Goal: Information Seeking & Learning: Check status

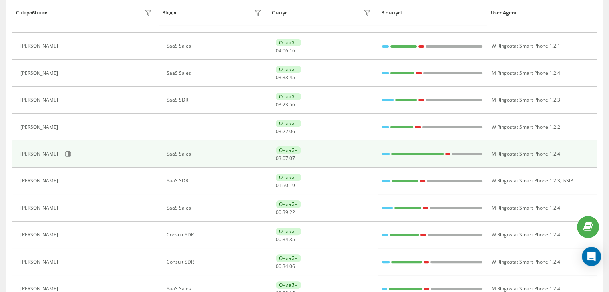
scroll to position [160, 0]
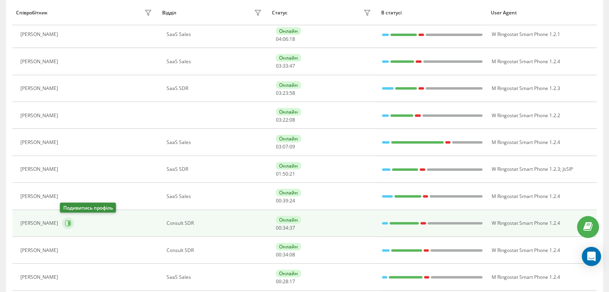
click at [68, 220] on icon at bounding box center [68, 223] width 6 height 6
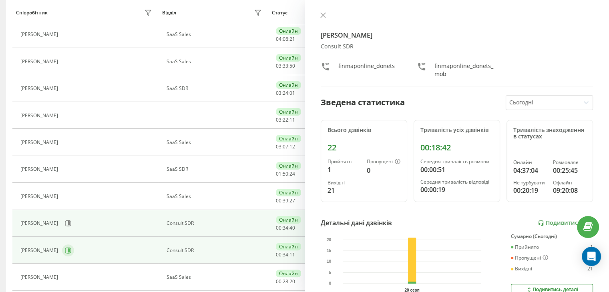
click at [65, 252] on icon at bounding box center [68, 251] width 6 height 6
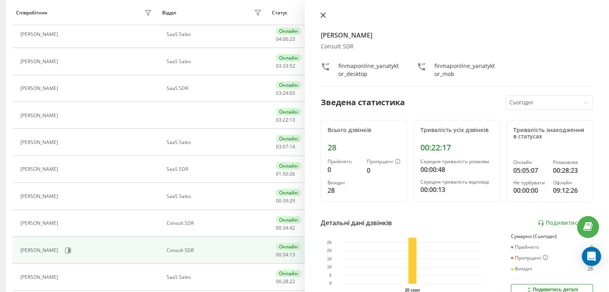
click at [327, 17] on button at bounding box center [323, 16] width 10 height 8
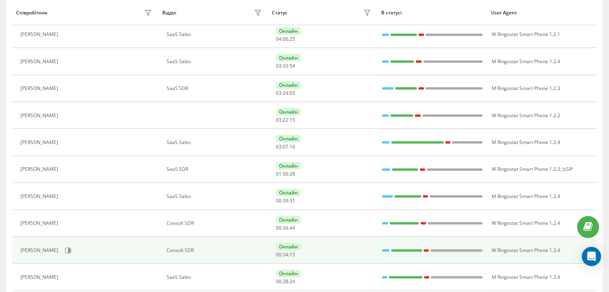
click at [320, 253] on div "Онлайн 00 : 34 : 15" at bounding box center [324, 250] width 97 height 15
click at [65, 249] on icon at bounding box center [68, 251] width 6 height 6
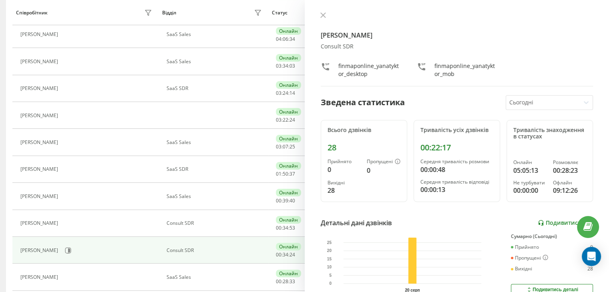
click at [551, 223] on link "Подивитись звіт" at bounding box center [565, 223] width 55 height 7
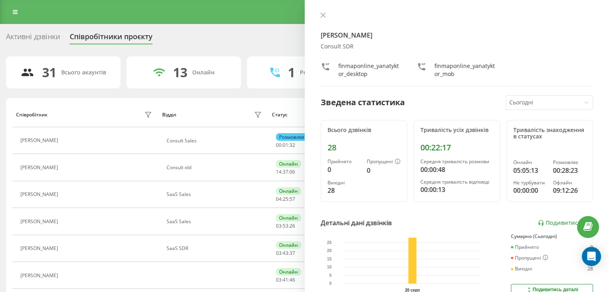
click at [319, 10] on div "[PERSON_NAME] Consult SDR finmaponline_yanatyktor_desktop finmaponline_yanatykt…" at bounding box center [457, 146] width 305 height 292
click at [322, 19] on button at bounding box center [323, 16] width 10 height 8
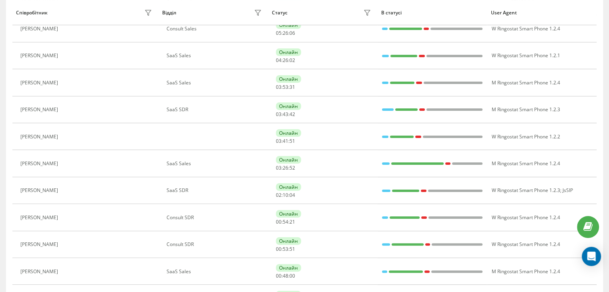
scroll to position [160, 0]
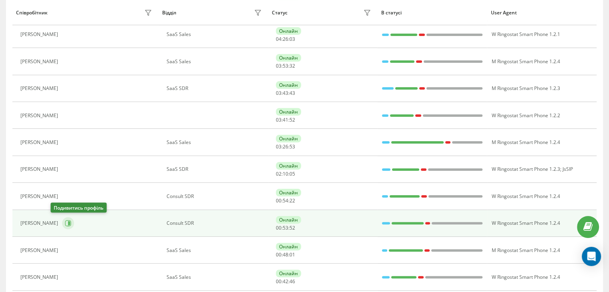
click at [62, 227] on button at bounding box center [68, 223] width 12 height 12
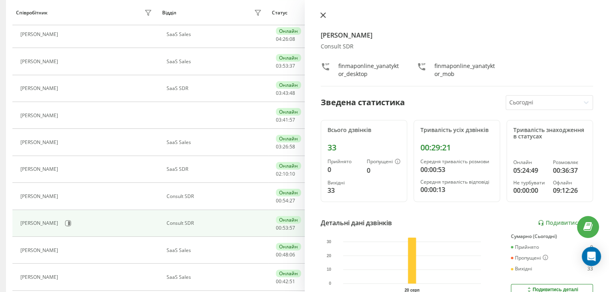
click at [321, 15] on icon at bounding box center [323, 15] width 6 height 6
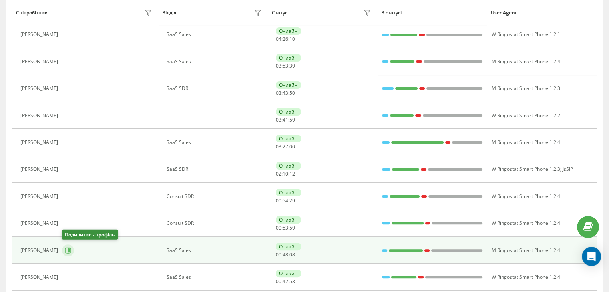
scroll to position [240, 0]
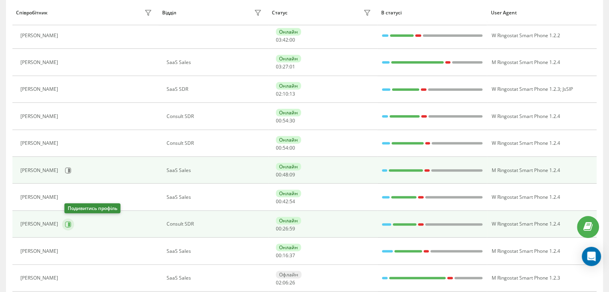
click at [67, 225] on icon at bounding box center [68, 224] width 6 height 6
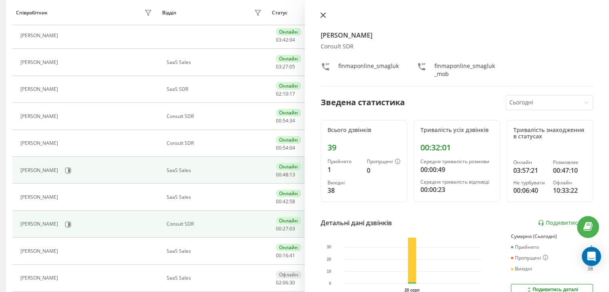
click at [319, 13] on button at bounding box center [323, 16] width 10 height 8
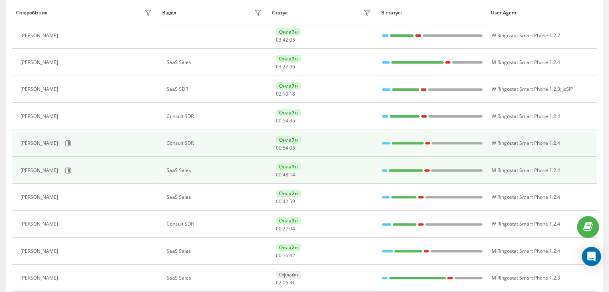
click at [52, 148] on div "[PERSON_NAME]" at bounding box center [87, 144] width 134 height 14
click at [62, 146] on button at bounding box center [68, 143] width 12 height 12
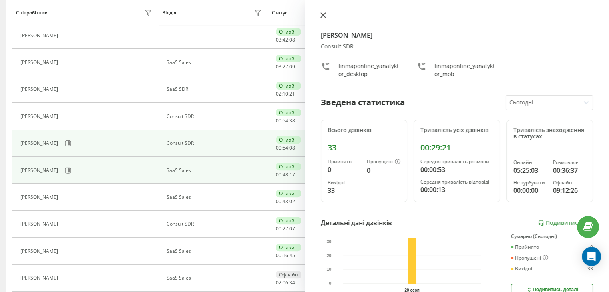
click at [327, 16] on button at bounding box center [323, 16] width 10 height 8
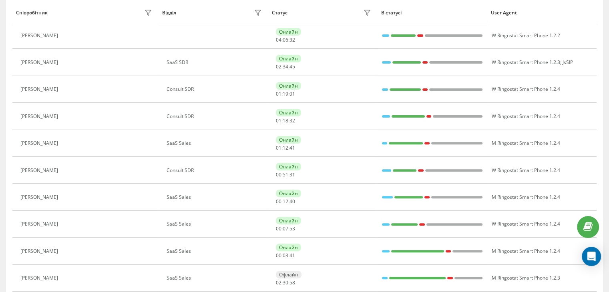
scroll to position [52, 0]
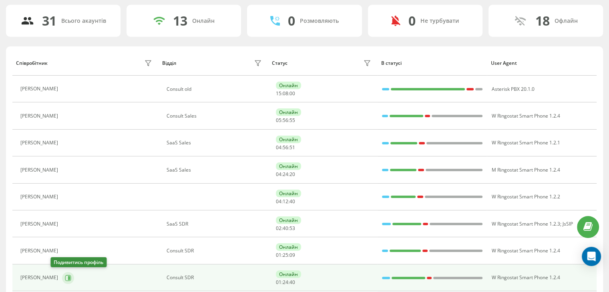
click at [62, 281] on button at bounding box center [68, 278] width 12 height 12
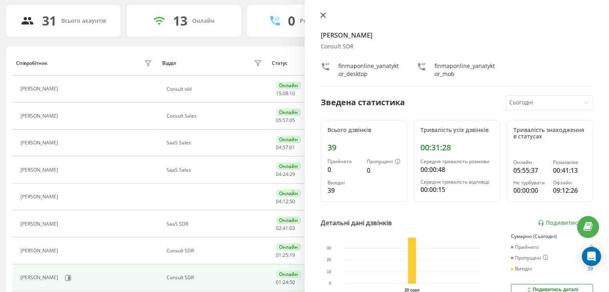
click at [325, 19] on button at bounding box center [323, 16] width 10 height 8
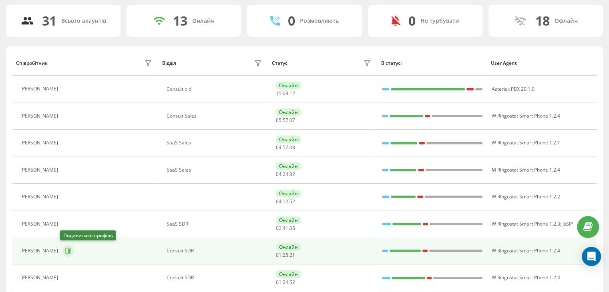
click at [66, 253] on button at bounding box center [68, 251] width 12 height 12
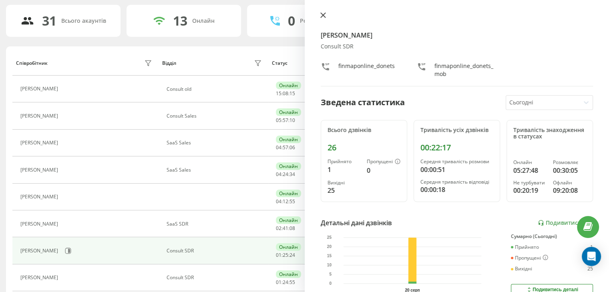
click at [321, 14] on icon at bounding box center [323, 15] width 6 height 6
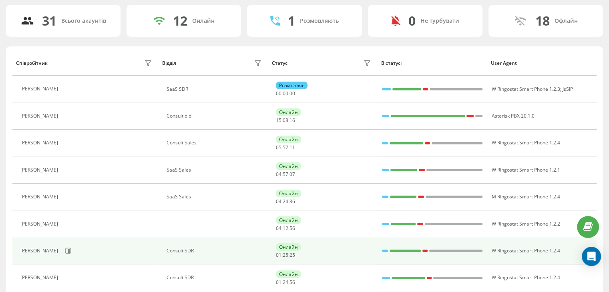
scroll to position [132, 0]
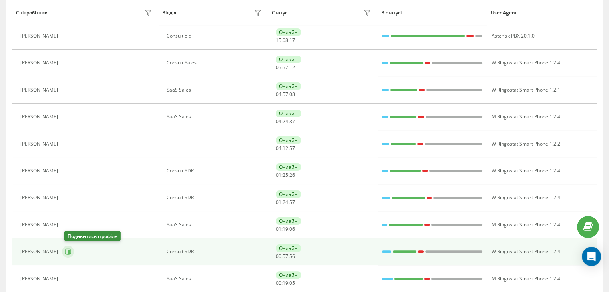
click at [70, 250] on icon at bounding box center [69, 252] width 2 height 4
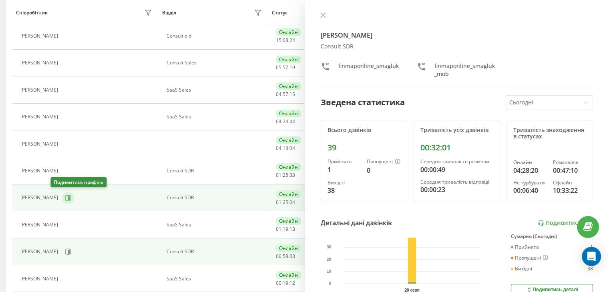
click at [68, 197] on icon at bounding box center [69, 198] width 2 height 4
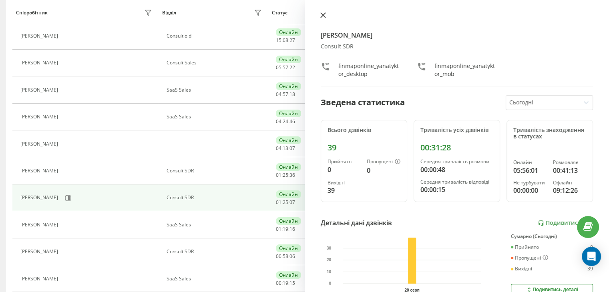
click at [322, 18] on button at bounding box center [323, 16] width 10 height 8
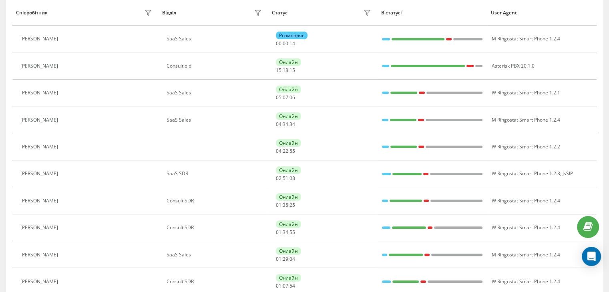
scroll to position [158, 0]
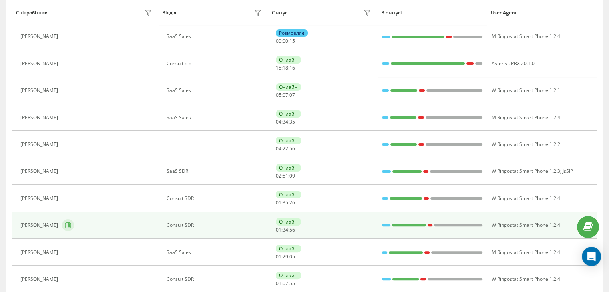
click at [65, 223] on icon at bounding box center [68, 225] width 6 height 6
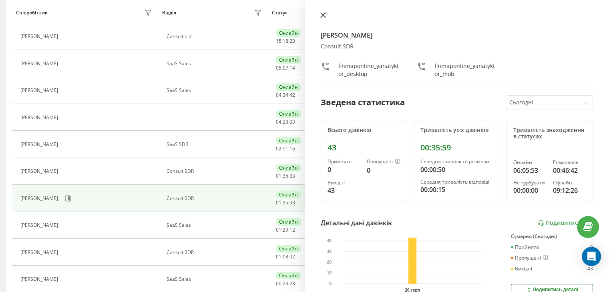
click at [322, 16] on icon at bounding box center [322, 15] width 5 height 5
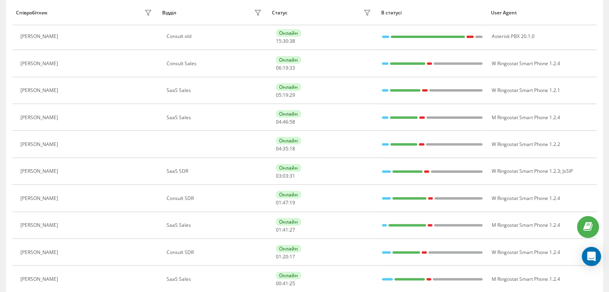
scroll to position [104, 0]
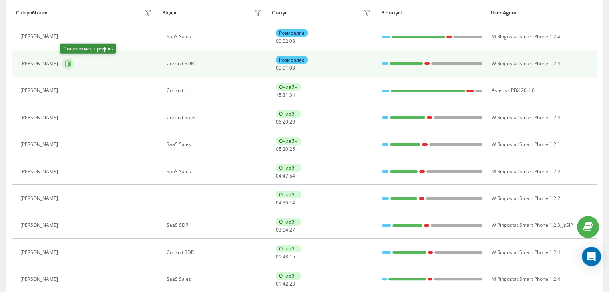
click at [65, 62] on icon at bounding box center [68, 63] width 6 height 6
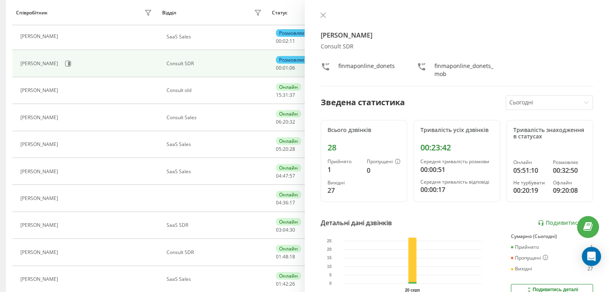
click at [324, 23] on div "[PERSON_NAME] Consult SDR finmaponline_donets finmaponline_donets_mob" at bounding box center [457, 49] width 273 height 74
click at [325, 20] on div at bounding box center [457, 16] width 273 height 8
click at [322, 16] on icon at bounding box center [322, 15] width 5 height 5
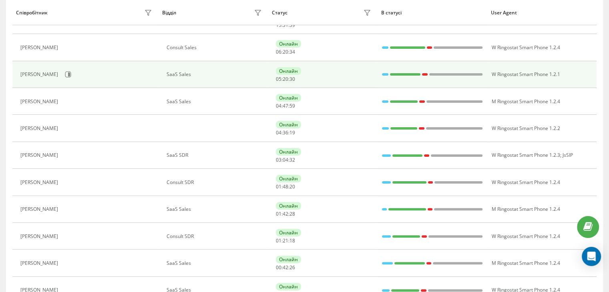
scroll to position [184, 0]
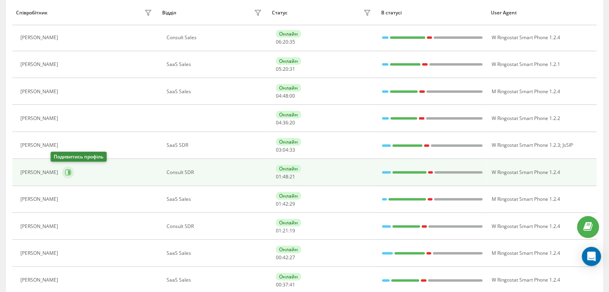
click at [65, 172] on icon at bounding box center [68, 172] width 6 height 6
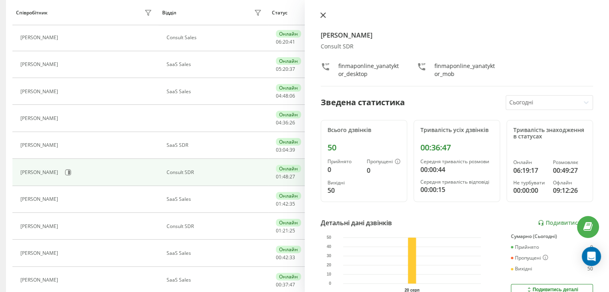
click at [320, 18] on button at bounding box center [323, 16] width 10 height 8
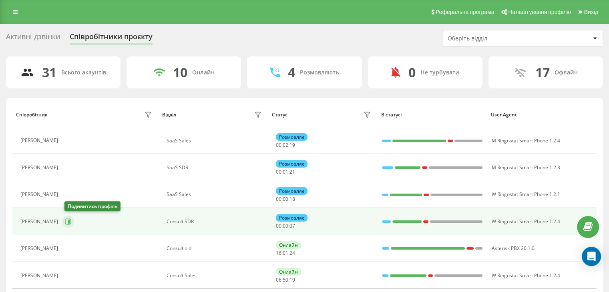
click at [64, 219] on button at bounding box center [68, 222] width 12 height 12
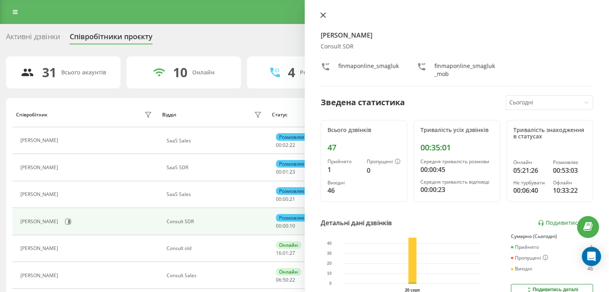
click at [325, 16] on icon at bounding box center [323, 15] width 6 height 6
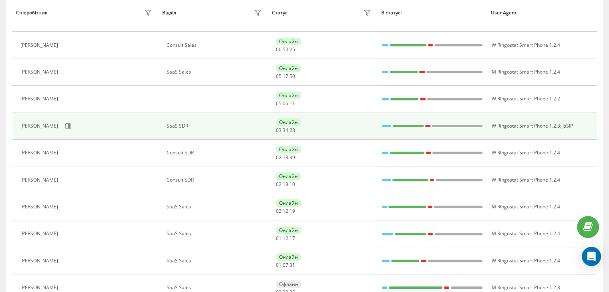
scroll to position [240, 0]
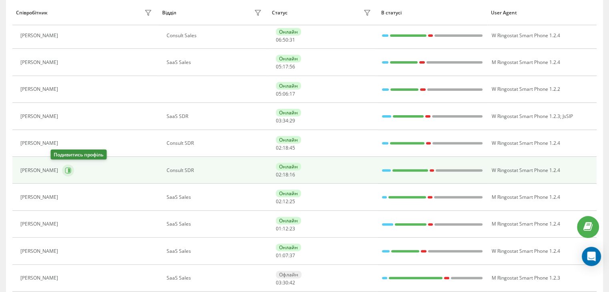
click at [65, 170] on icon at bounding box center [68, 170] width 6 height 6
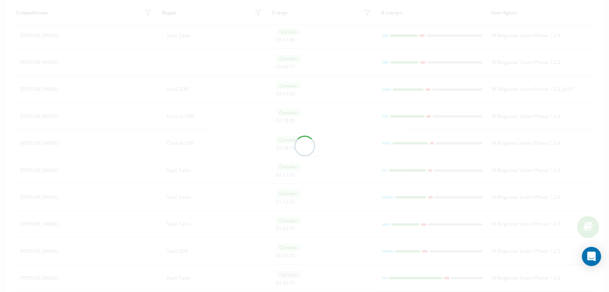
scroll to position [213, 0]
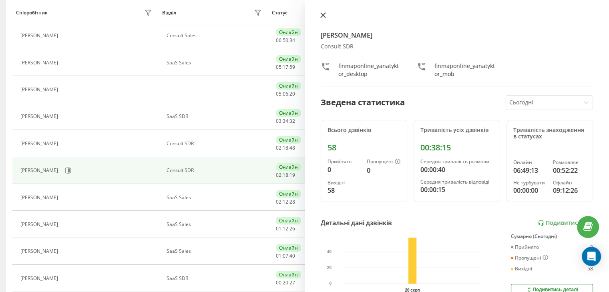
click at [320, 18] on button at bounding box center [323, 16] width 10 height 8
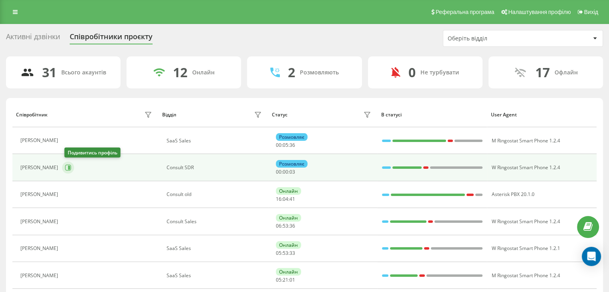
click at [71, 165] on icon at bounding box center [68, 168] width 6 height 6
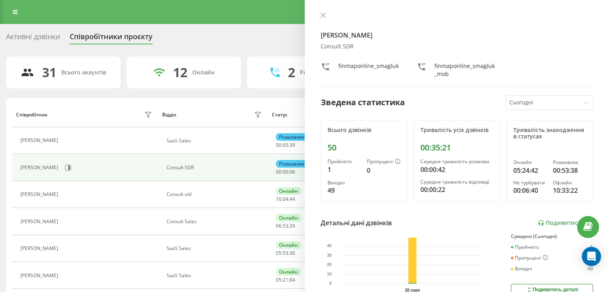
click at [322, 16] on icon at bounding box center [323, 15] width 6 height 6
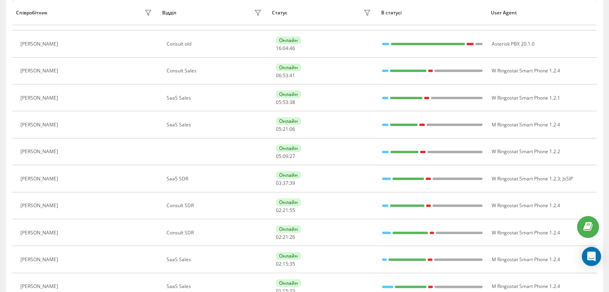
scroll to position [242, 0]
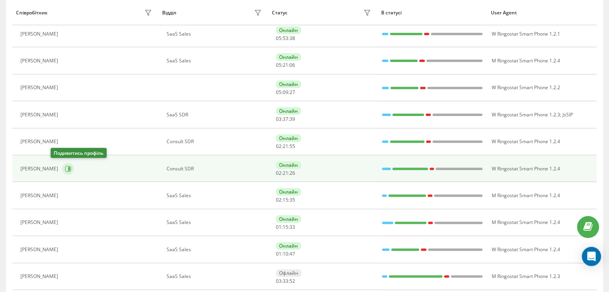
click at [65, 170] on icon at bounding box center [68, 169] width 6 height 6
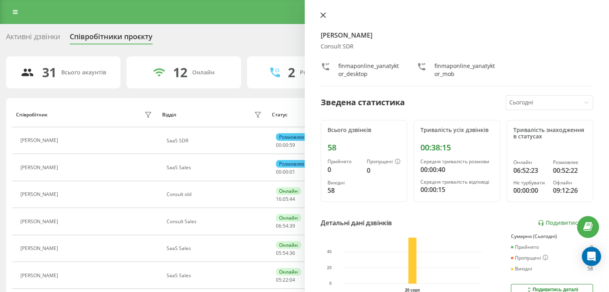
click at [324, 16] on icon at bounding box center [323, 15] width 6 height 6
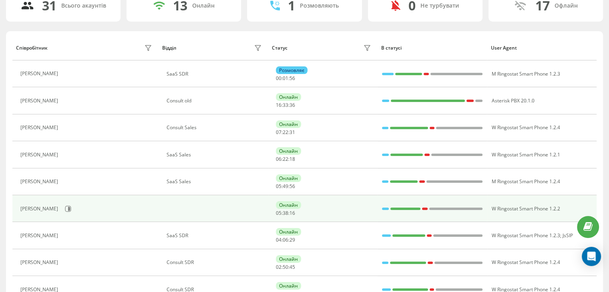
scroll to position [80, 0]
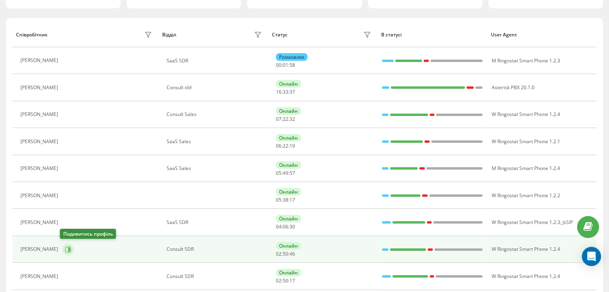
click at [65, 248] on icon at bounding box center [68, 250] width 6 height 6
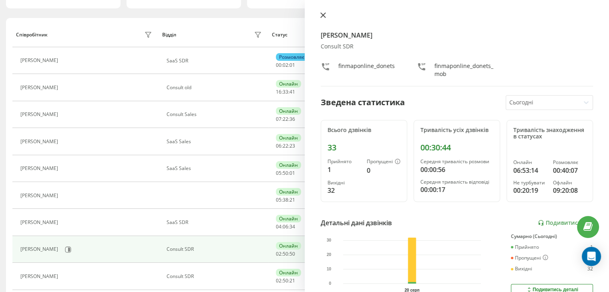
click at [321, 14] on icon at bounding box center [323, 15] width 6 height 6
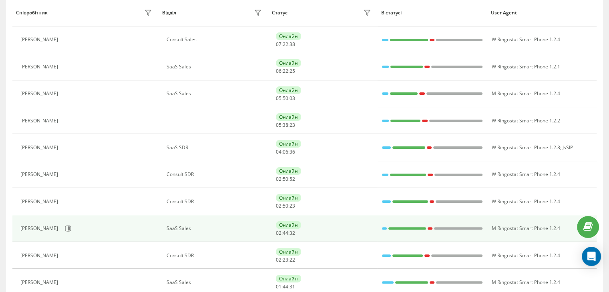
scroll to position [160, 0]
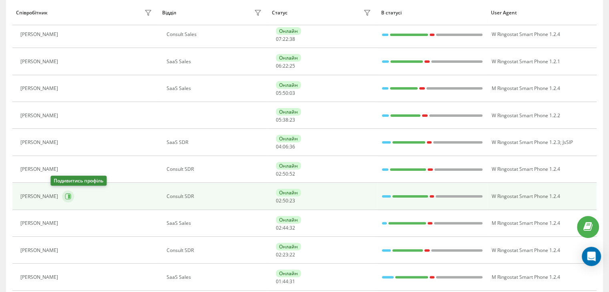
click at [65, 194] on icon at bounding box center [68, 196] width 6 height 6
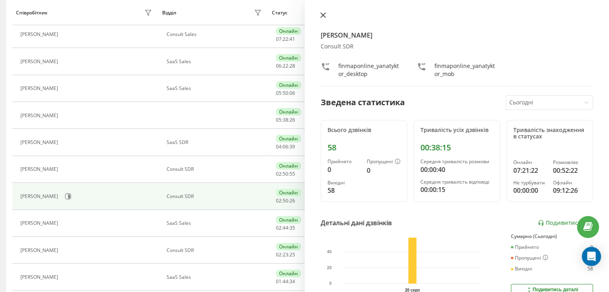
click at [320, 13] on button at bounding box center [323, 16] width 10 height 8
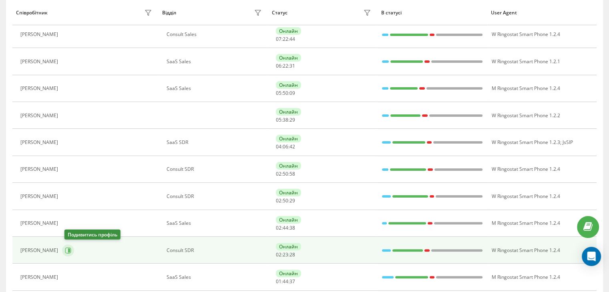
click at [70, 249] on icon at bounding box center [69, 251] width 2 height 4
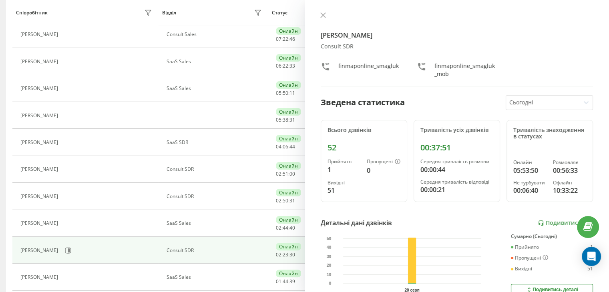
click at [318, 11] on div "[PERSON_NAME] Consult SDR finmaponline_smagluk finmaponline_smagluk_mob Зведена…" at bounding box center [457, 146] width 305 height 292
click at [318, 12] on button at bounding box center [323, 16] width 10 height 8
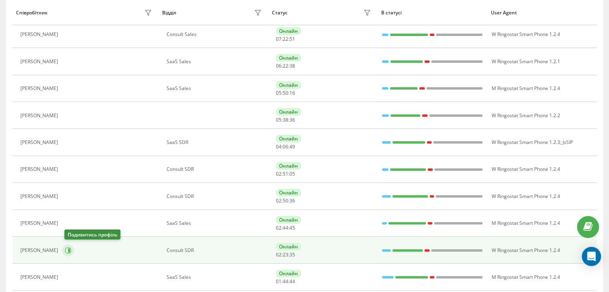
click at [68, 248] on icon at bounding box center [68, 251] width 6 height 6
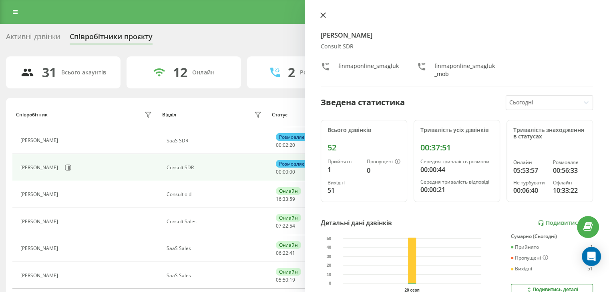
click at [322, 14] on icon at bounding box center [322, 15] width 5 height 5
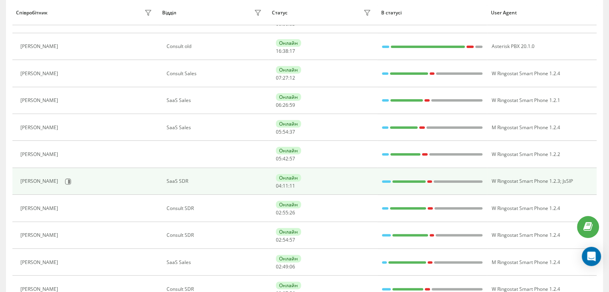
scroll to position [160, 0]
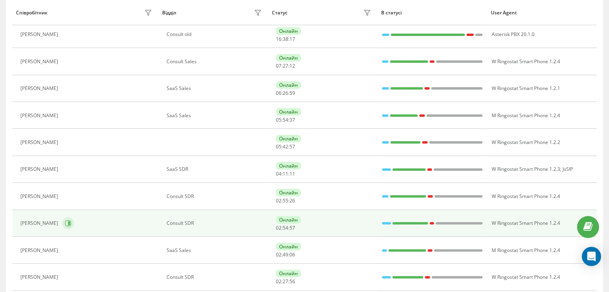
click at [65, 225] on icon at bounding box center [68, 224] width 6 height 6
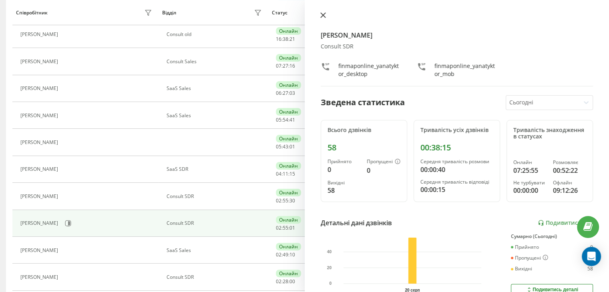
click at [323, 16] on icon at bounding box center [323, 15] width 6 height 6
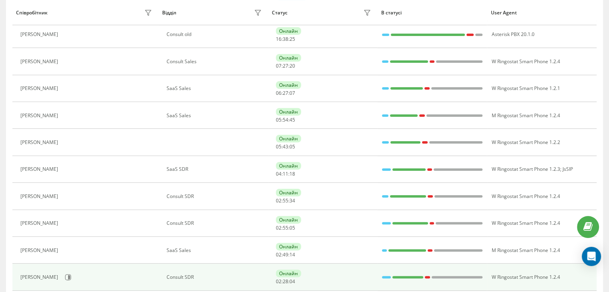
click at [66, 269] on td "[PERSON_NAME]" at bounding box center [85, 277] width 146 height 27
click at [69, 277] on icon at bounding box center [68, 277] width 6 height 6
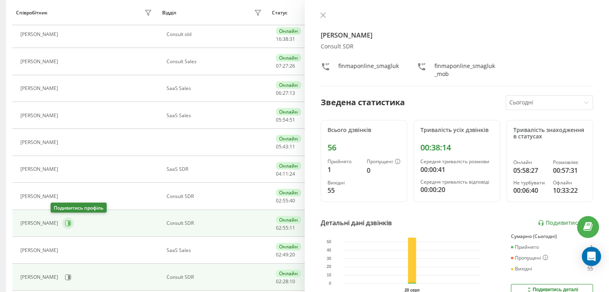
click at [65, 223] on icon at bounding box center [68, 224] width 6 height 6
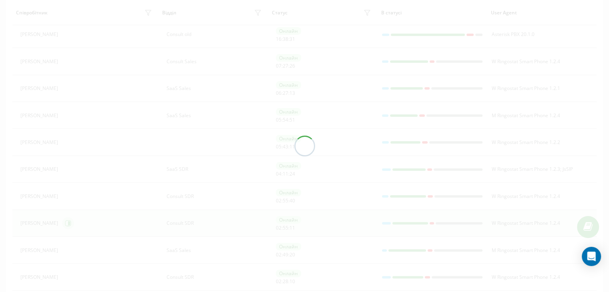
scroll to position [133, 0]
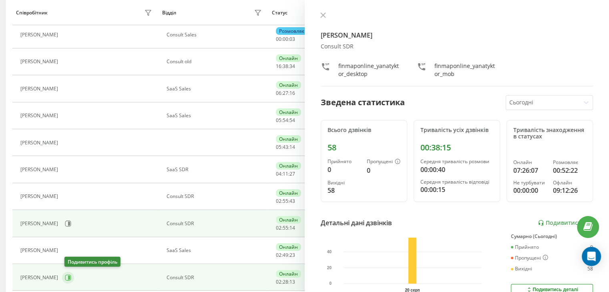
click at [68, 278] on icon at bounding box center [68, 278] width 6 height 6
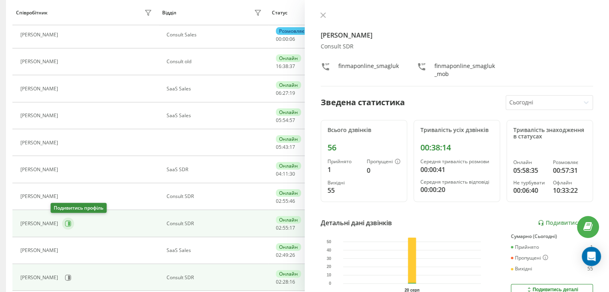
click at [65, 223] on icon at bounding box center [68, 224] width 6 height 6
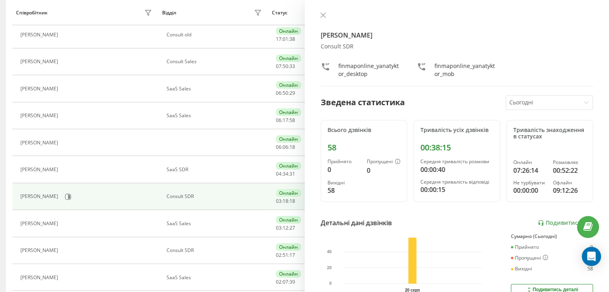
scroll to position [79, 0]
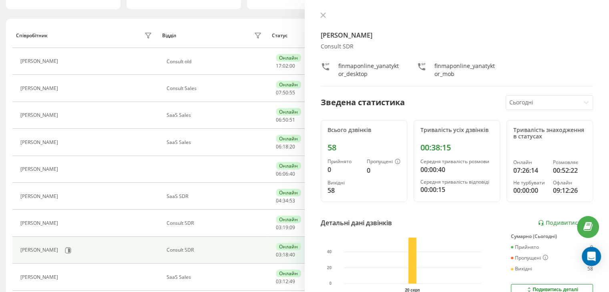
click at [315, 15] on div "[PERSON_NAME] Consult SDR finmaponline_yanatyktor_desktop finmaponline_yanatykt…" at bounding box center [457, 146] width 305 height 292
click at [325, 14] on icon at bounding box center [323, 15] width 6 height 6
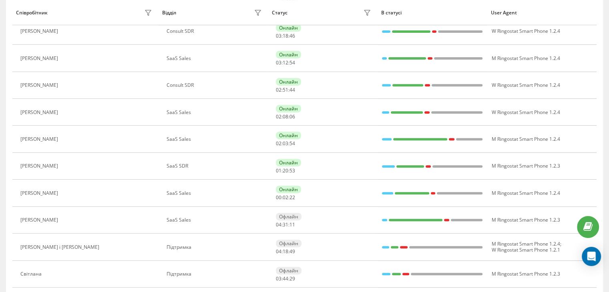
scroll to position [320, 0]
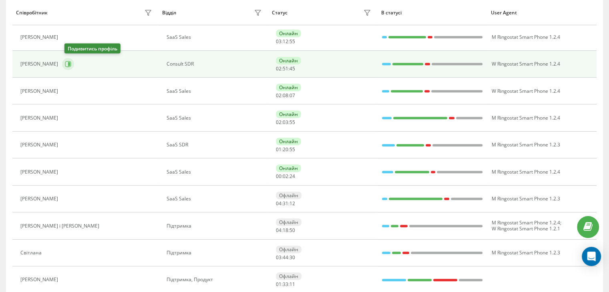
click at [70, 61] on icon at bounding box center [68, 64] width 6 height 6
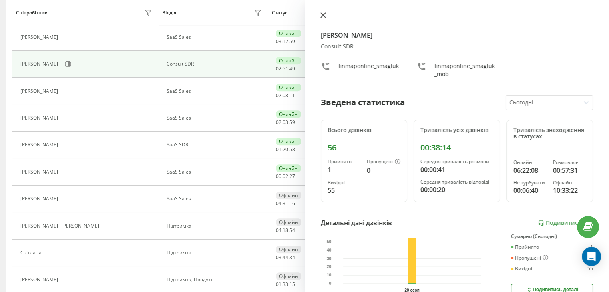
click at [322, 16] on icon at bounding box center [322, 15] width 5 height 5
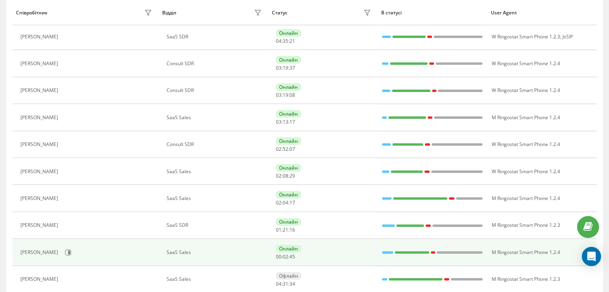
scroll to position [217, 0]
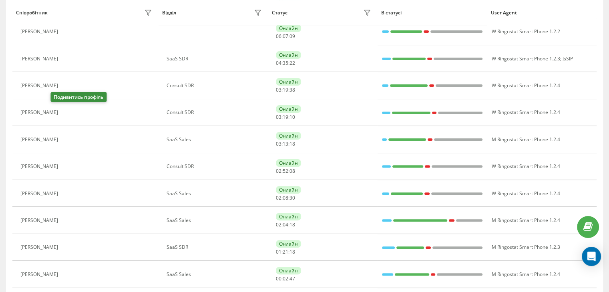
click at [64, 114] on icon at bounding box center [67, 113] width 6 height 6
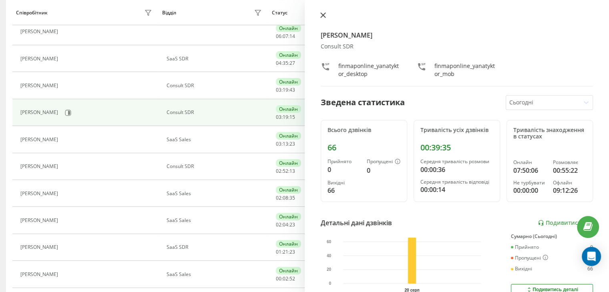
click at [324, 19] on button at bounding box center [323, 16] width 10 height 8
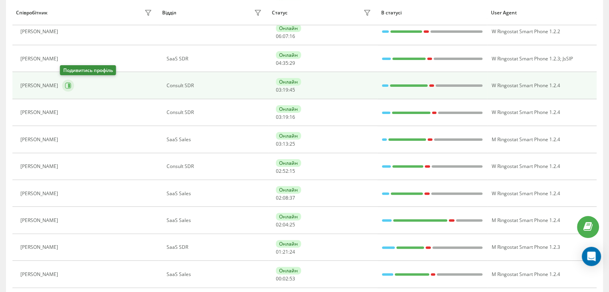
click at [68, 85] on icon at bounding box center [68, 86] width 6 height 6
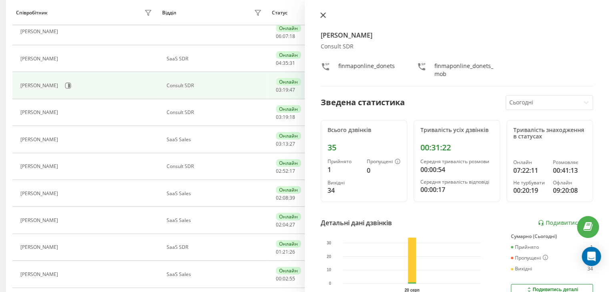
click at [322, 18] on icon at bounding box center [323, 15] width 6 height 6
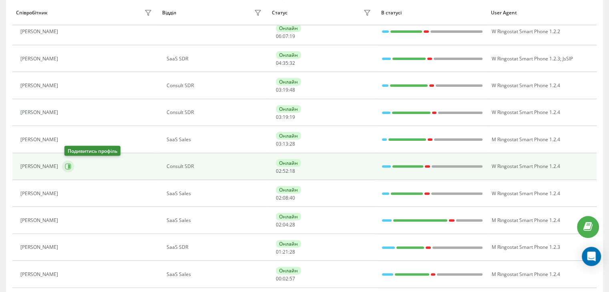
click at [70, 167] on icon at bounding box center [69, 167] width 2 height 4
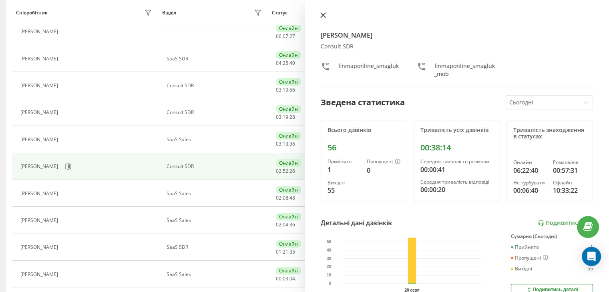
click at [325, 14] on icon at bounding box center [322, 15] width 5 height 5
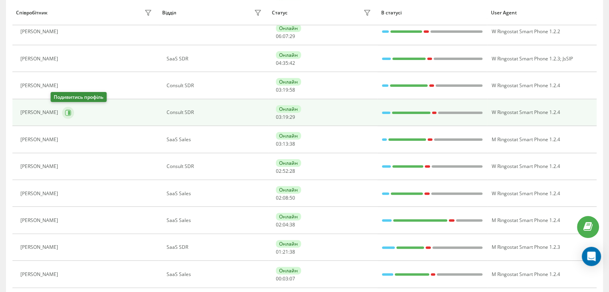
click at [65, 111] on icon at bounding box center [68, 113] width 6 height 6
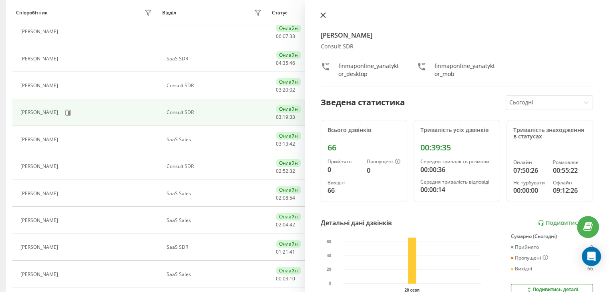
click at [321, 12] on icon at bounding box center [323, 15] width 6 height 6
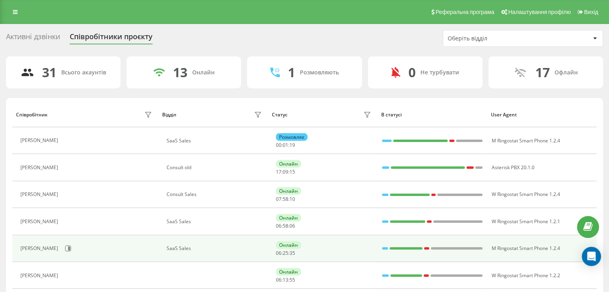
scroll to position [80, 0]
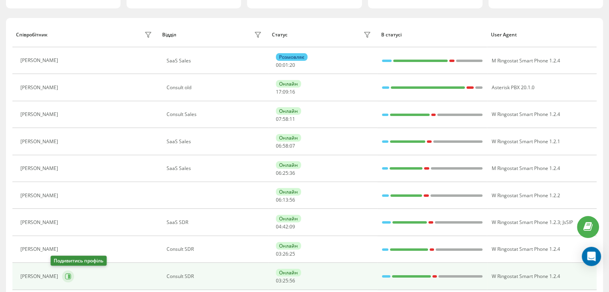
click at [68, 275] on icon at bounding box center [69, 277] width 2 height 4
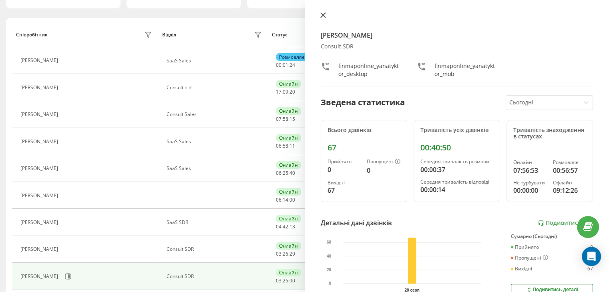
click at [323, 18] on button at bounding box center [323, 16] width 10 height 8
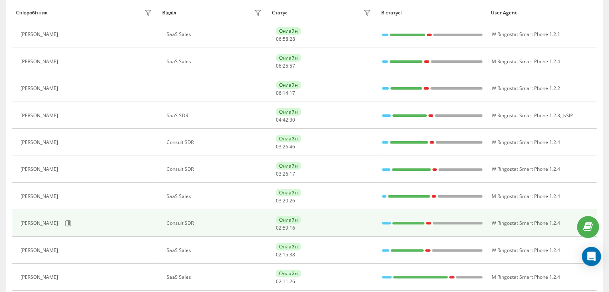
scroll to position [133, 0]
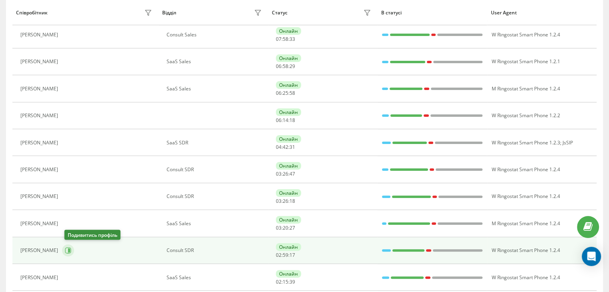
click at [70, 250] on icon at bounding box center [68, 251] width 6 height 6
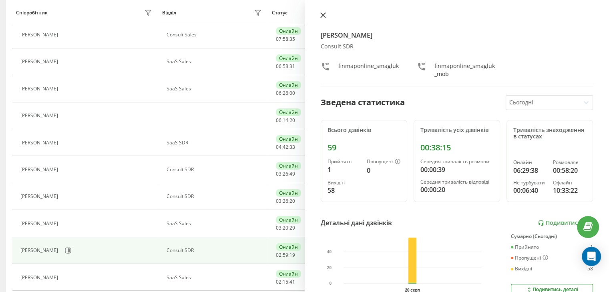
click at [319, 17] on button at bounding box center [323, 16] width 10 height 8
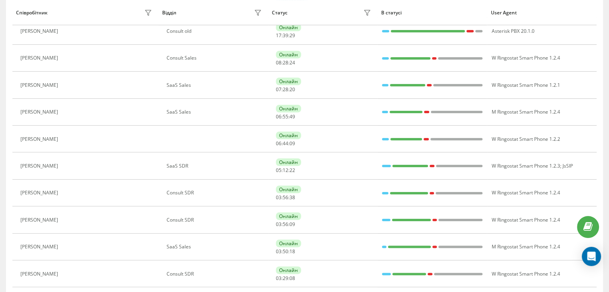
scroll to position [160, 0]
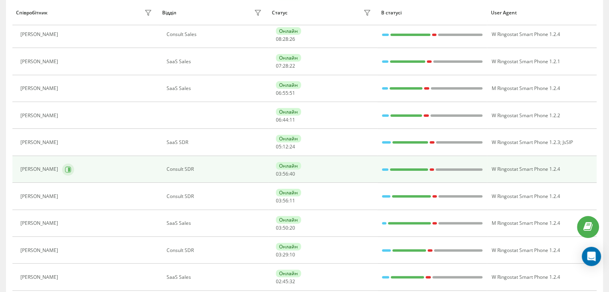
click at [64, 173] on button at bounding box center [68, 170] width 12 height 12
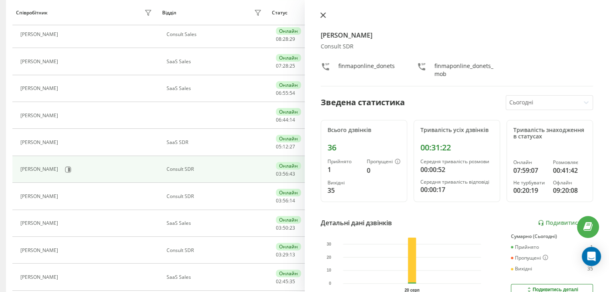
click at [322, 16] on icon at bounding box center [322, 15] width 5 height 5
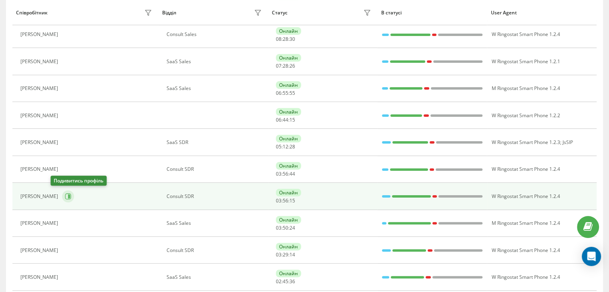
click at [65, 193] on icon at bounding box center [68, 196] width 6 height 6
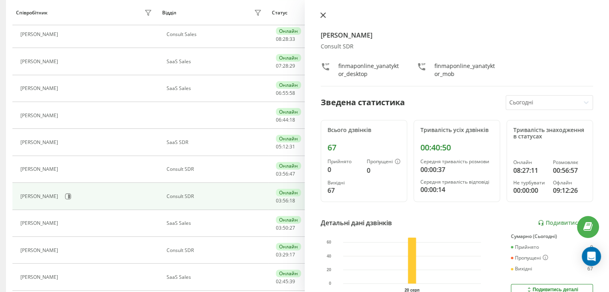
click at [322, 16] on icon at bounding box center [322, 15] width 5 height 5
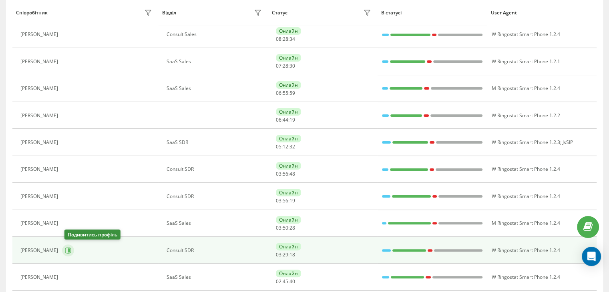
click at [68, 249] on icon at bounding box center [68, 251] width 6 height 6
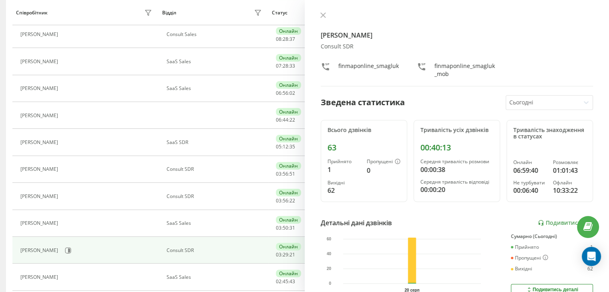
click at [322, 18] on button at bounding box center [323, 16] width 10 height 8
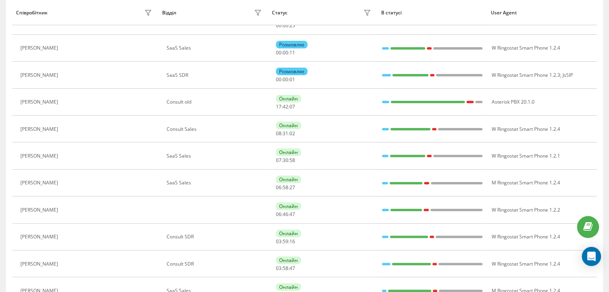
scroll to position [160, 0]
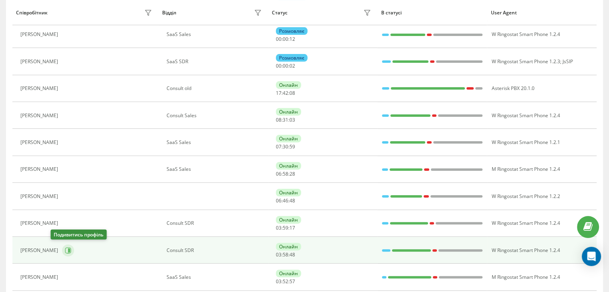
click at [68, 251] on icon at bounding box center [69, 251] width 2 height 4
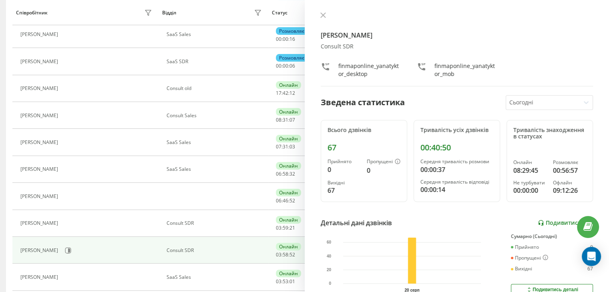
click at [542, 223] on link "Подивитись звіт" at bounding box center [565, 223] width 55 height 7
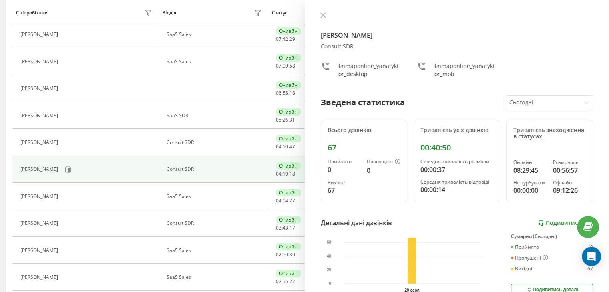
scroll to position [79, 0]
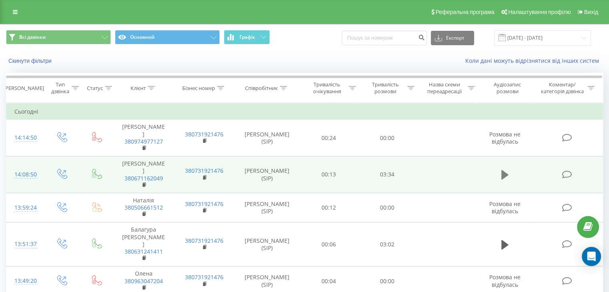
click at [505, 170] on icon at bounding box center [504, 175] width 7 height 10
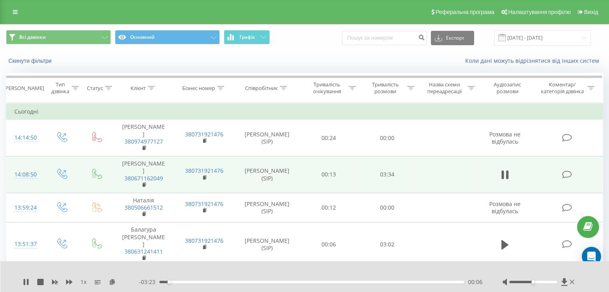
click at [312, 282] on div "00:06" at bounding box center [311, 282] width 305 height 2
click at [326, 281] on div "01:48" at bounding box center [311, 282] width 305 height 2
click at [345, 284] on div "- 01:32 01:57 01:57" at bounding box center [311, 282] width 344 height 8
click at [348, 283] on div "02:10" at bounding box center [311, 282] width 305 height 2
click at [82, 282] on span "1 x" at bounding box center [83, 282] width 6 height 8
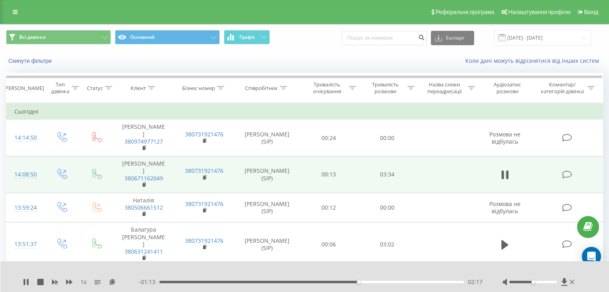
click at [91, 280] on div "1 x" at bounding box center [81, 282] width 116 height 8
click at [80, 280] on div "1 x" at bounding box center [81, 282] width 116 height 8
click at [29, 279] on icon at bounding box center [26, 282] width 6 height 6
